Goal: Complete application form

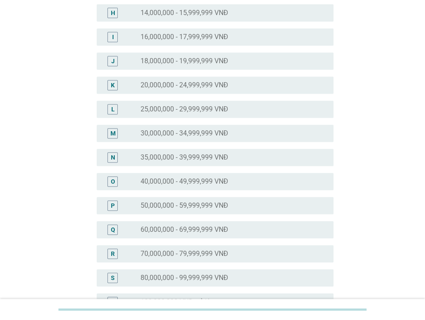
scroll to position [258, 0]
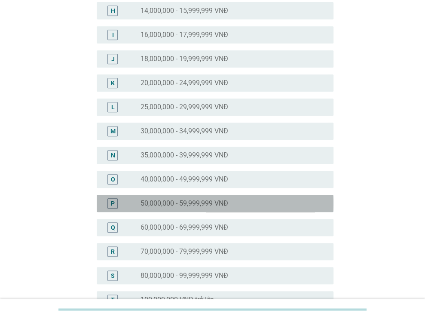
click at [174, 207] on label "50,000,000 - 59,999,999 VNĐ" at bounding box center [184, 203] width 88 height 9
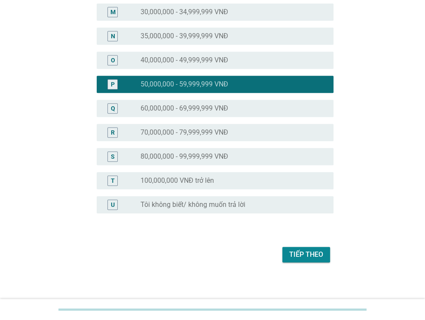
scroll to position [380, 0]
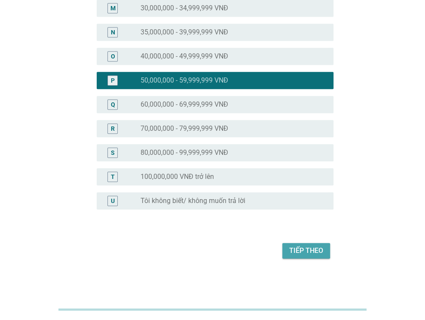
click at [309, 247] on div "Tiếp theo" at bounding box center [306, 250] width 34 height 10
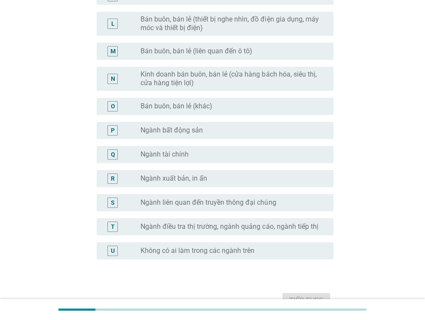
scroll to position [0, 0]
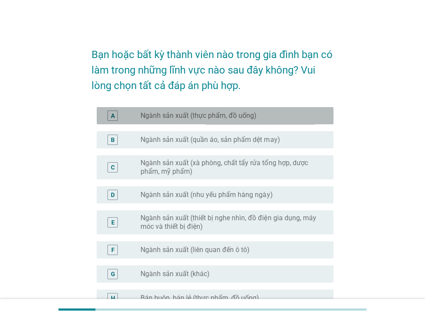
click at [240, 114] on label "Ngành sản xuất (thực phẩm, đồ uống)" at bounding box center [198, 115] width 116 height 9
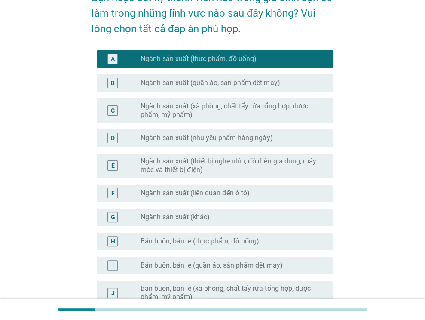
scroll to position [58, 0]
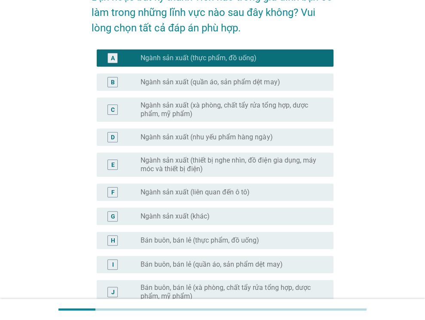
click at [230, 133] on label "Ngành sản xuất (nhu yếu phẩm hàng ngày)" at bounding box center [206, 137] width 132 height 9
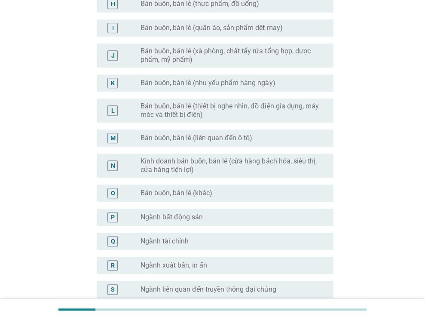
scroll to position [293, 0]
click at [229, 163] on label "Kinh doanh bán buôn, bán lẻ (cửa hàng bách hóa, siêu thị, cửa hàng tiện lợi)" at bounding box center [229, 165] width 179 height 17
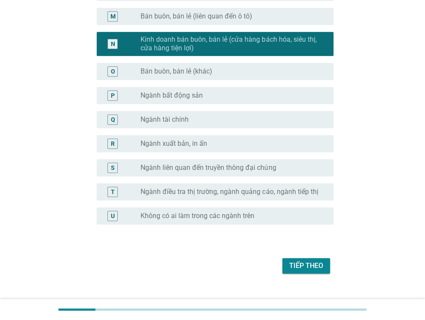
scroll to position [430, 0]
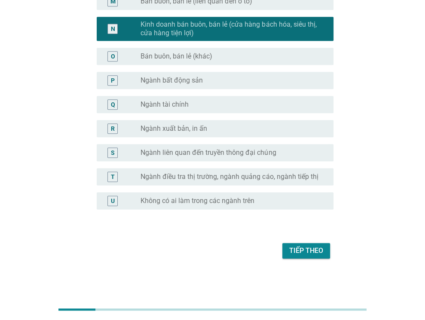
click at [309, 250] on div "Tiếp theo" at bounding box center [306, 250] width 34 height 10
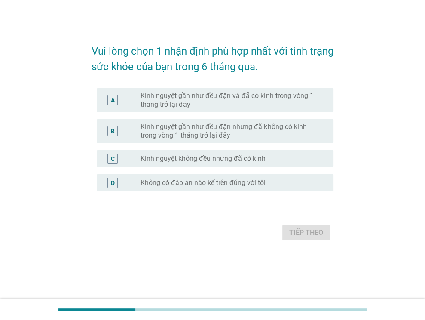
scroll to position [0, 0]
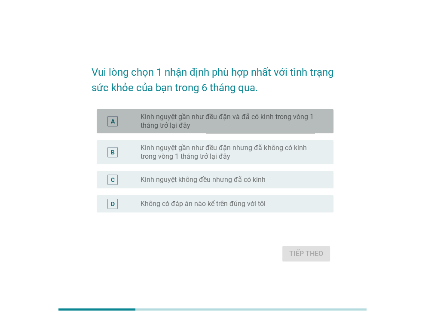
click at [231, 120] on label "Kinh nguyệt gần như đều đặn và đã có kinh trong vòng 1 tháng trở lại đây" at bounding box center [229, 121] width 179 height 17
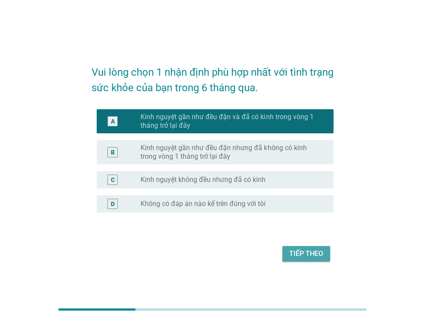
click at [305, 250] on div "Tiếp theo" at bounding box center [306, 253] width 34 height 10
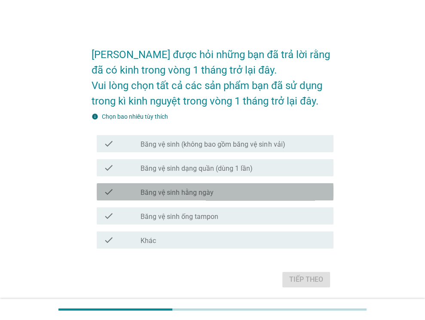
click at [182, 193] on label "Băng vệ sinh hằng ngày" at bounding box center [176, 192] width 73 height 9
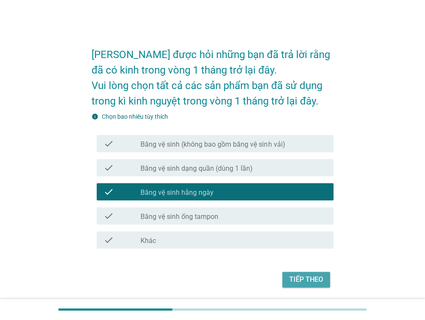
click at [305, 278] on div "Tiếp theo" at bounding box center [306, 279] width 34 height 10
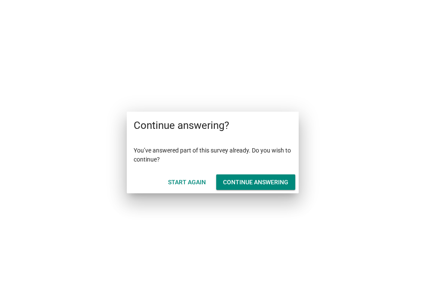
click at [192, 184] on div "Start Again" at bounding box center [187, 182] width 38 height 9
